Goal: Navigation & Orientation: Find specific page/section

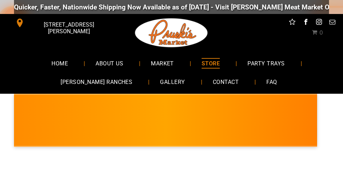
click at [215, 62] on span "STORE" at bounding box center [211, 63] width 18 height 10
click at [108, 59] on span "ABOUT US" at bounding box center [109, 63] width 29 height 10
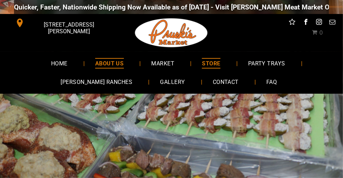
click at [214, 63] on span "STORE" at bounding box center [211, 63] width 18 height 10
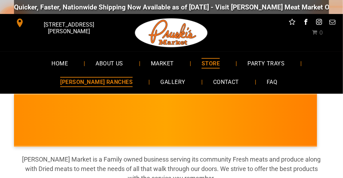
click at [107, 79] on span "[PERSON_NAME] RANCHES" at bounding box center [96, 82] width 73 height 10
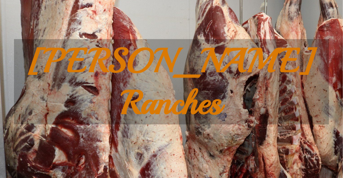
scroll to position [312, 0]
